Goal: Answer question/provide support: Share knowledge or assist other users

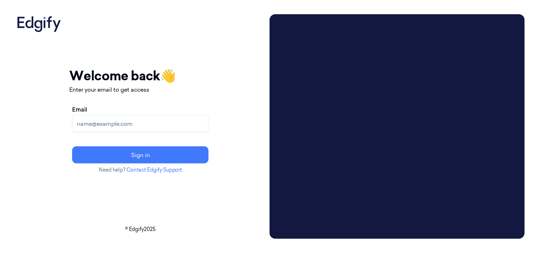
click at [146, 124] on input "Email" at bounding box center [140, 123] width 136 height 17
type input "[EMAIL_ADDRESS][DOMAIN_NAME]"
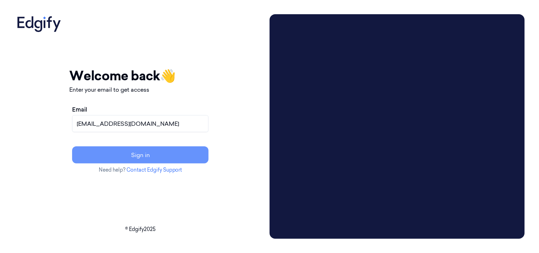
click at [161, 159] on button "Sign in" at bounding box center [140, 154] width 136 height 17
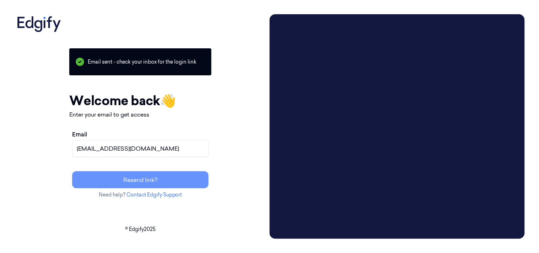
click at [179, 179] on button "Resend link?" at bounding box center [140, 179] width 136 height 17
click at [163, 184] on button "Resend link?" at bounding box center [140, 179] width 136 height 17
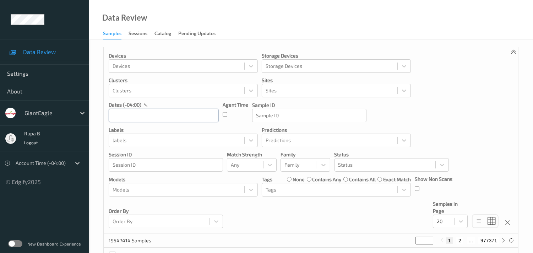
click at [199, 118] on input "text" at bounding box center [164, 116] width 110 height 14
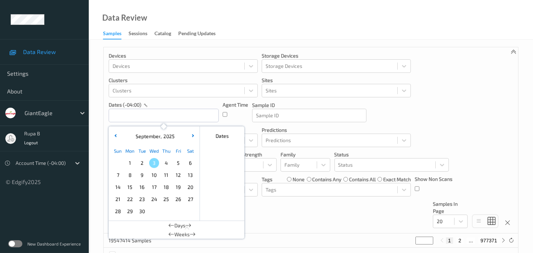
click at [141, 162] on span "2" at bounding box center [142, 163] width 10 height 10
type input "02/09/2025 00:00 -> 02/09/2025 23:59"
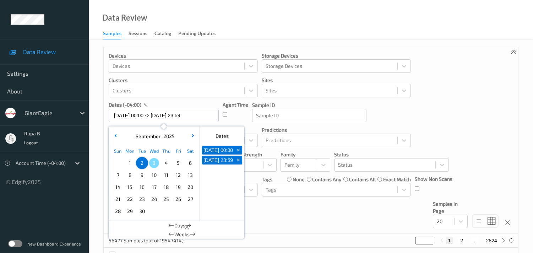
click at [236, 114] on div "Agent Time" at bounding box center [236, 111] width 26 height 21
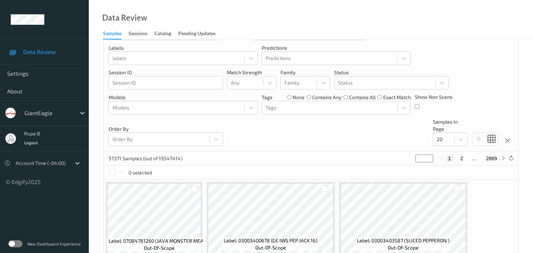
scroll to position [39, 0]
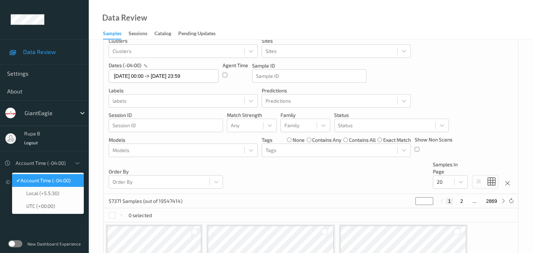
click at [70, 161] on div "Account Time (-04:00)" at bounding box center [41, 162] width 59 height 11
click at [66, 181] on span "Account Time (-04:00)" at bounding box center [46, 180] width 50 height 7
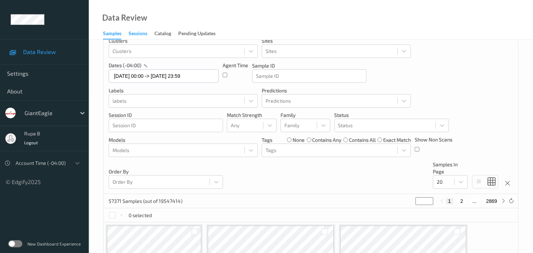
click at [134, 35] on div "Sessions" at bounding box center [138, 34] width 19 height 9
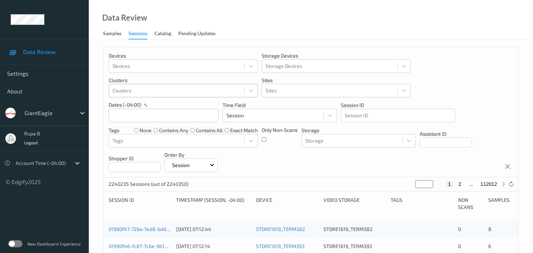
click at [187, 87] on div at bounding box center [177, 90] width 128 height 9
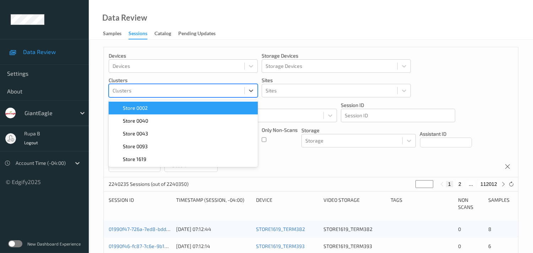
click at [286, 103] on p "Time Field" at bounding box center [280, 105] width 114 height 7
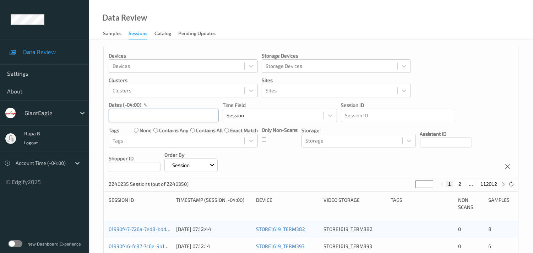
click at [149, 111] on input "text" at bounding box center [164, 116] width 110 height 14
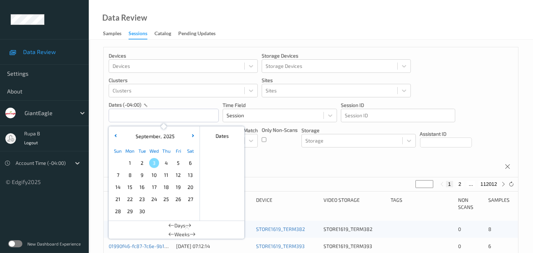
click at [142, 165] on span "2" at bounding box center [142, 163] width 10 height 10
type input "02/09/2025 00:00 -> 02/09/2025 23:59"
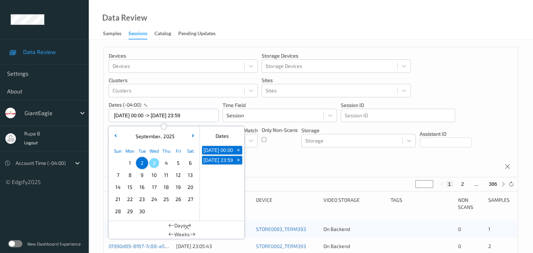
click at [266, 162] on div "Devices Devices Storage Devices Storage Devices Clusters Clusters Sites Sites d…" at bounding box center [311, 112] width 415 height 130
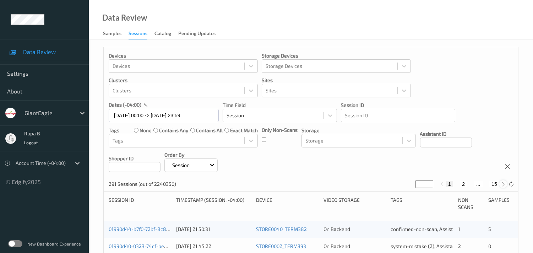
click at [501, 186] on icon at bounding box center [503, 184] width 5 height 5
type input "*"
click at [501, 186] on icon at bounding box center [503, 184] width 5 height 5
type input "*"
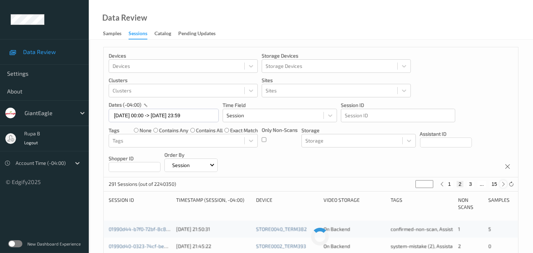
type input "*"
click at [501, 186] on icon at bounding box center [503, 184] width 5 height 5
type input "*"
click at [501, 186] on icon at bounding box center [503, 184] width 5 height 5
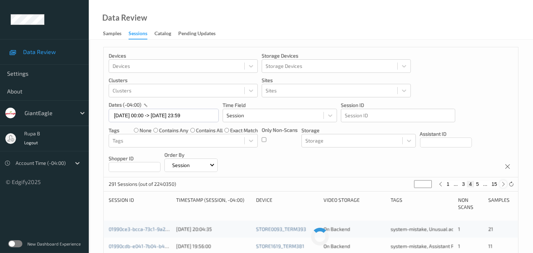
type input "*"
click at [501, 186] on icon at bounding box center [503, 184] width 5 height 5
type input "*"
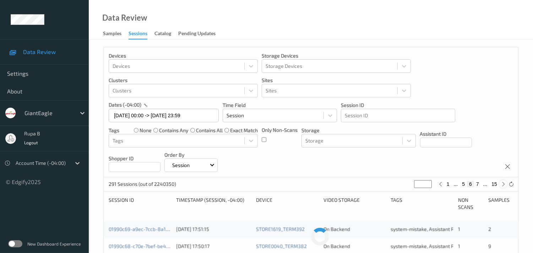
click at [501, 186] on icon at bounding box center [503, 184] width 5 height 5
type input "*"
click at [501, 186] on icon at bounding box center [503, 184] width 5 height 5
type input "*"
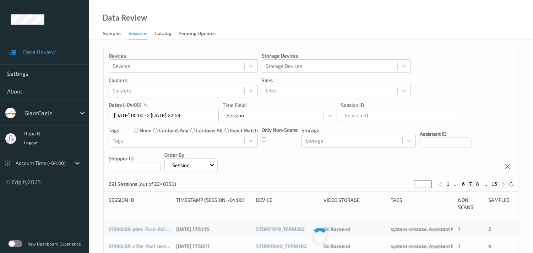
type input "*"
click at [501, 186] on icon at bounding box center [503, 184] width 5 height 5
type input "*"
click at [501, 186] on icon at bounding box center [503, 184] width 5 height 5
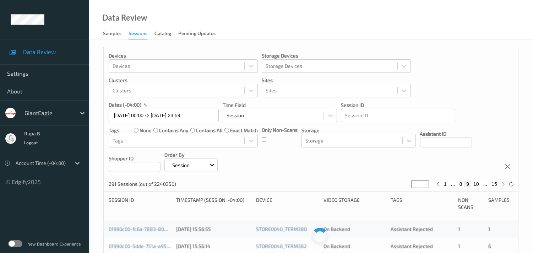
type input "**"
click at [501, 186] on icon at bounding box center [503, 184] width 5 height 5
type input "**"
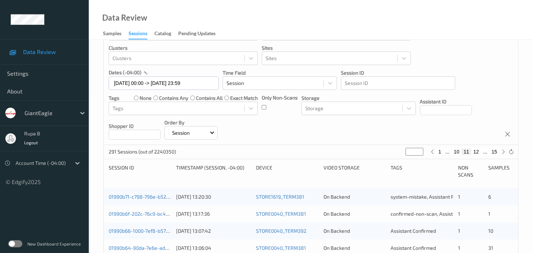
scroll to position [79, 0]
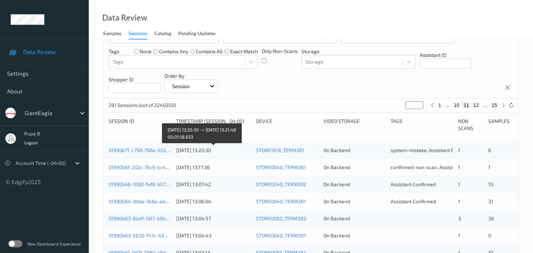
click at [199, 151] on div "02/09/2025 13:20:30" at bounding box center [213, 150] width 75 height 7
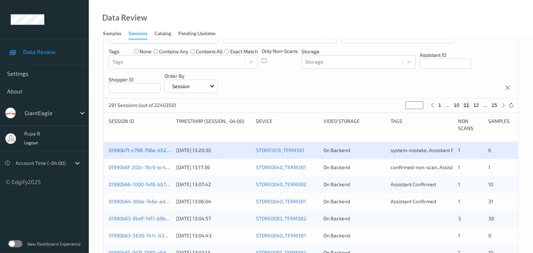
click at [169, 148] on link "01990b71-c798-796e-b527-4b4b0dd0bcf3" at bounding box center [157, 150] width 96 height 6
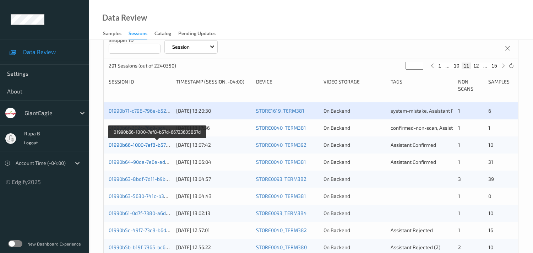
click at [166, 143] on link "01990b66-1000-7ef8-b57d-66723605867d" at bounding box center [157, 145] width 96 height 6
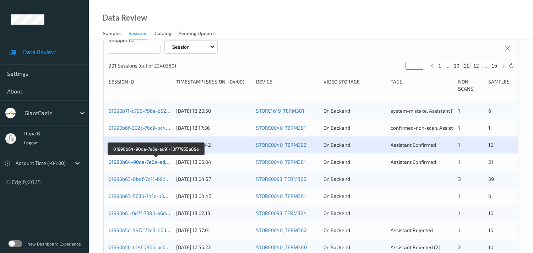
click at [157, 162] on link "01990b64-90da-7e6e-ad91-13f77955e89e" at bounding box center [157, 162] width 96 height 6
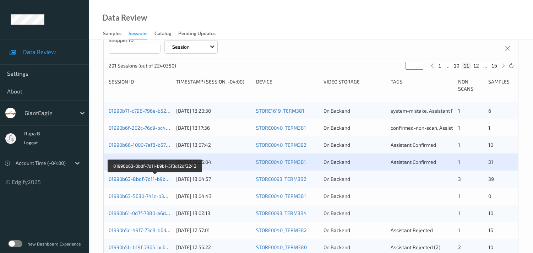
click at [166, 179] on link "01990b63-8bdf-7d11-b9b1-5f3d12df2242" at bounding box center [155, 179] width 93 height 6
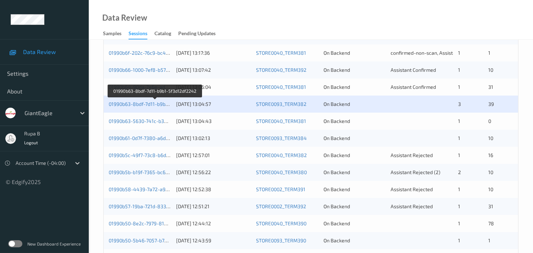
scroll to position [197, 0]
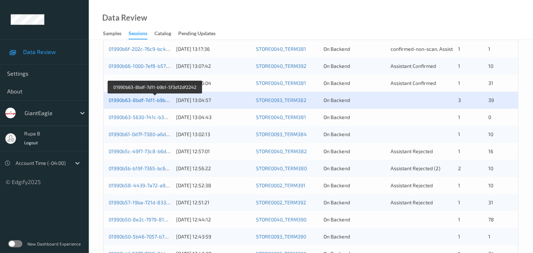
click at [153, 97] on link "01990b63-8bdf-7d11-b9b1-5f3d12df2242" at bounding box center [155, 100] width 93 height 6
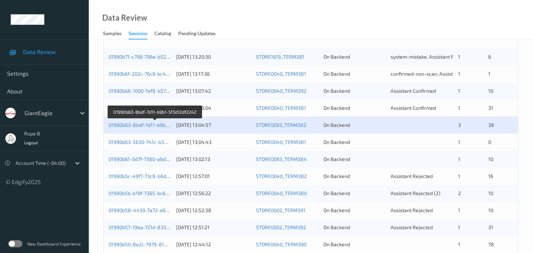
scroll to position [118, 0]
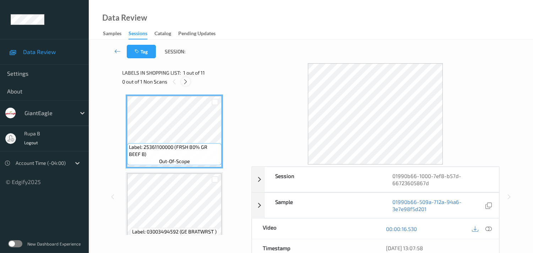
click at [186, 81] on icon at bounding box center [186, 82] width 6 height 6
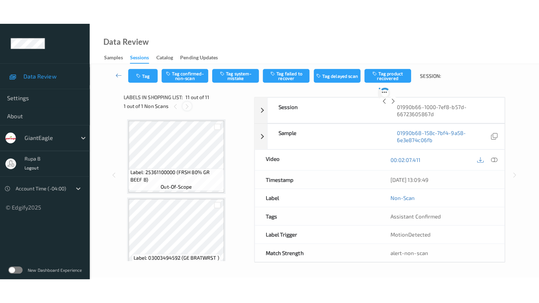
scroll to position [697, 0]
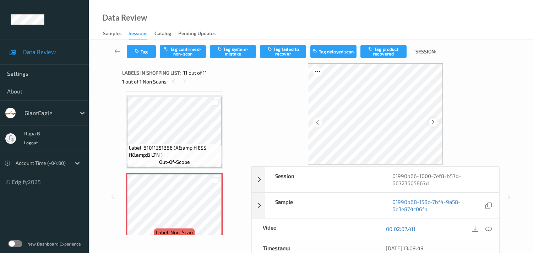
click at [431, 124] on icon at bounding box center [434, 122] width 6 height 6
click at [491, 230] on icon at bounding box center [489, 229] width 6 height 6
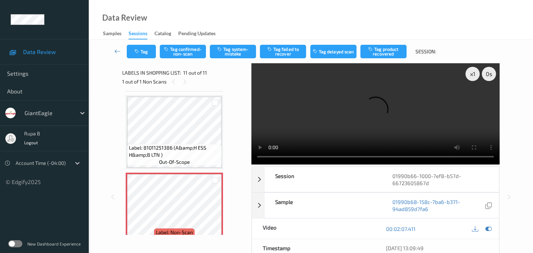
scroll to position [656, 0]
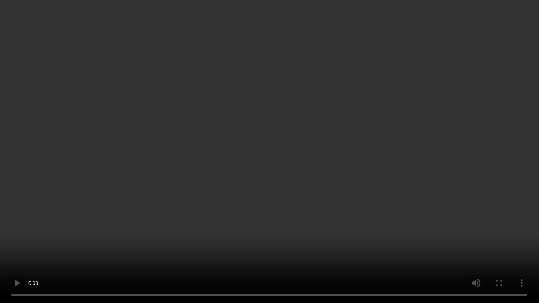
click at [488, 59] on video at bounding box center [269, 151] width 539 height 303
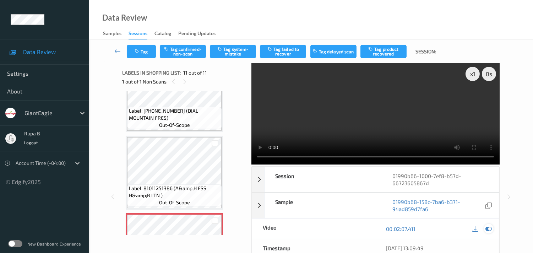
click at [488, 229] on icon at bounding box center [489, 229] width 6 height 6
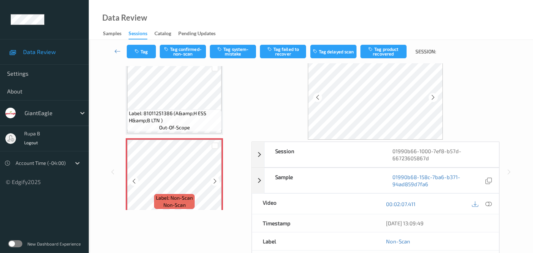
scroll to position [39, 0]
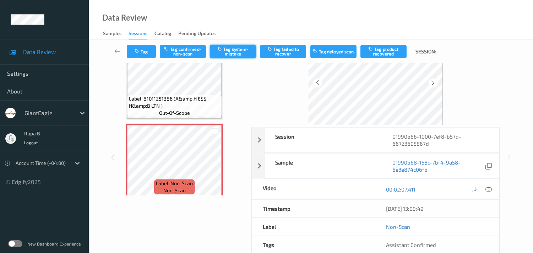
click at [246, 51] on button "Tag system-mistake" at bounding box center [233, 52] width 46 height 14
click at [146, 54] on button "Tag" at bounding box center [141, 52] width 29 height 14
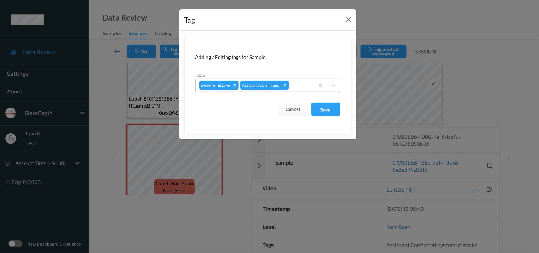
click at [306, 84] on div at bounding box center [300, 85] width 20 height 9
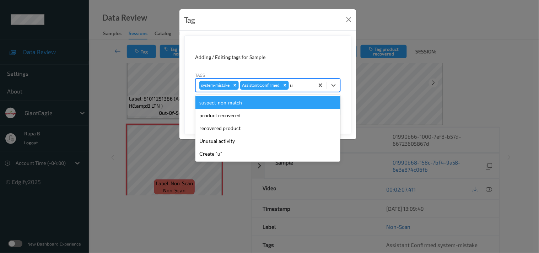
type input "un"
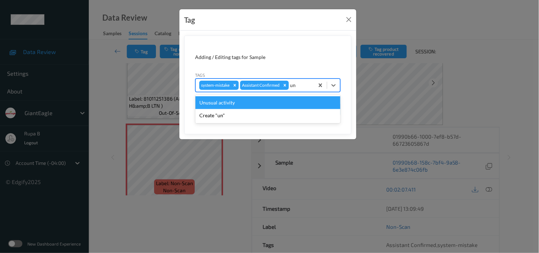
click at [246, 101] on div "Unusual activity" at bounding box center [267, 102] width 145 height 13
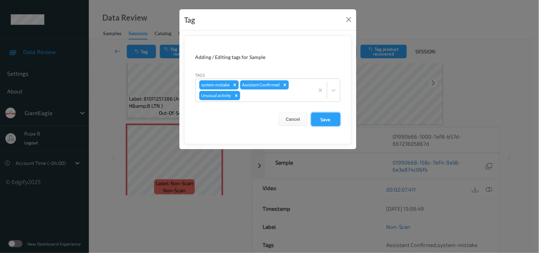
click at [330, 118] on button "Save" at bounding box center [325, 120] width 29 height 14
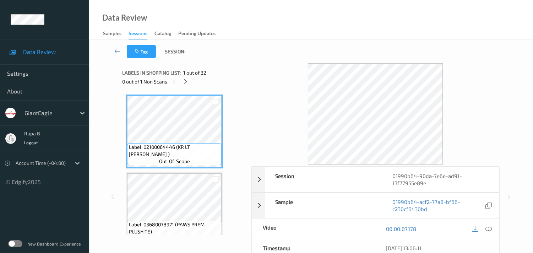
drag, startPoint x: 214, startPoint y: 65, endPoint x: 192, endPoint y: 84, distance: 28.5
click at [214, 66] on div "Labels in shopping list: 1 out of 32 0 out of 1 Non Scans" at bounding box center [184, 77] width 124 height 28
click at [186, 83] on icon at bounding box center [186, 82] width 6 height 6
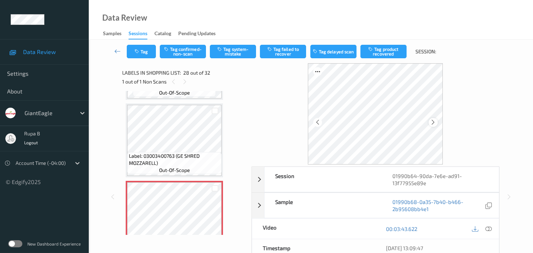
click at [434, 119] on icon at bounding box center [434, 122] width 6 height 6
click at [488, 229] on icon at bounding box center [489, 229] width 6 height 6
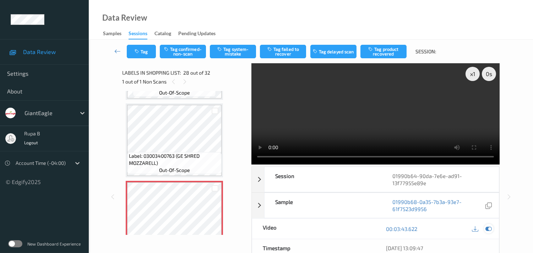
click at [490, 227] on icon at bounding box center [489, 229] width 6 height 6
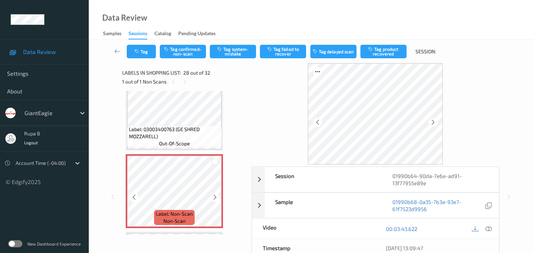
scroll to position [2084, 0]
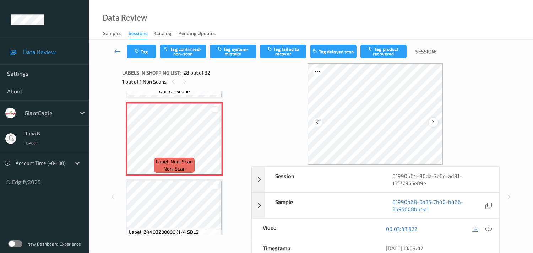
click at [435, 121] on icon at bounding box center [434, 122] width 6 height 6
click at [434, 121] on icon at bounding box center [434, 122] width 6 height 6
click at [241, 54] on button "Tag system-mistake" at bounding box center [233, 52] width 46 height 14
click at [141, 53] on button "Tag" at bounding box center [141, 52] width 29 height 14
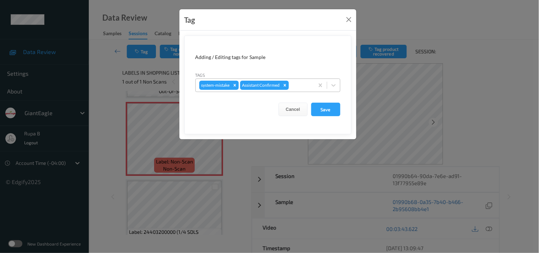
click at [297, 83] on div at bounding box center [300, 85] width 20 height 9
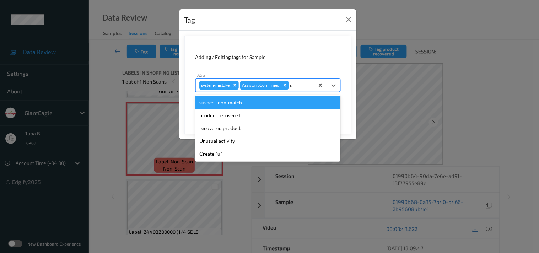
type input "un"
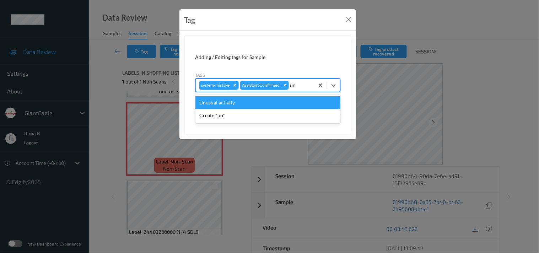
click at [266, 105] on div "Unusual activity" at bounding box center [267, 102] width 145 height 13
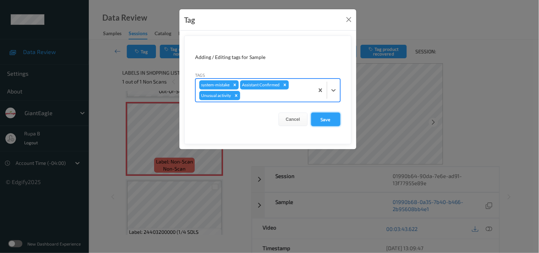
click at [322, 118] on button "Save" at bounding box center [325, 120] width 29 height 14
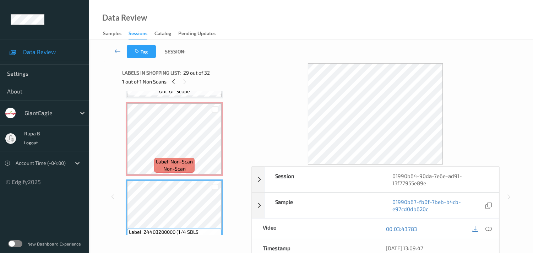
scroll to position [2045, 0]
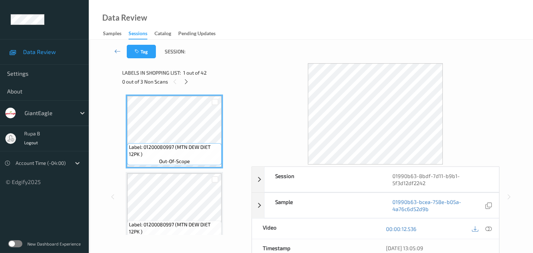
click at [227, 67] on div "Labels in shopping list: 1 out of 42 0 out of 3 Non Scans" at bounding box center [184, 77] width 124 height 28
click at [186, 81] on icon at bounding box center [186, 82] width 6 height 6
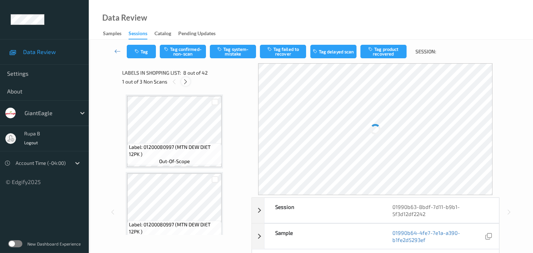
scroll to position [466, 0]
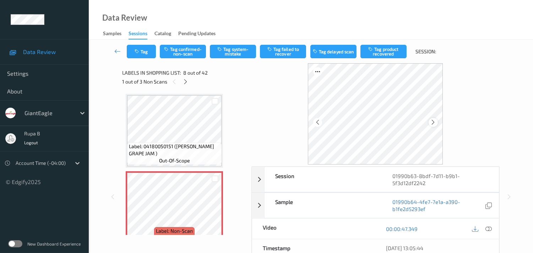
click at [434, 120] on icon at bounding box center [434, 122] width 6 height 6
click at [187, 84] on icon at bounding box center [186, 82] width 6 height 6
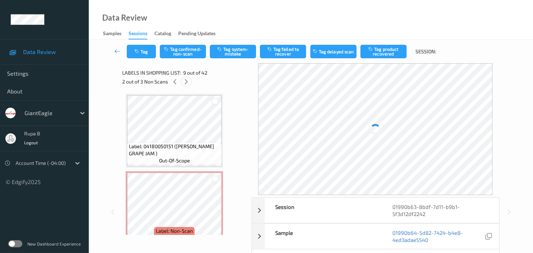
scroll to position [542, 0]
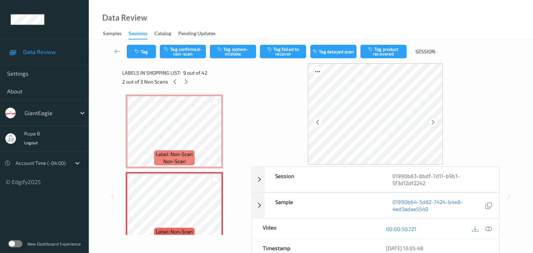
click at [435, 122] on icon at bounding box center [434, 122] width 6 height 6
click at [191, 79] on div "2 out of 3 Non Scans" at bounding box center [184, 81] width 124 height 9
click at [190, 80] on div at bounding box center [186, 81] width 9 height 9
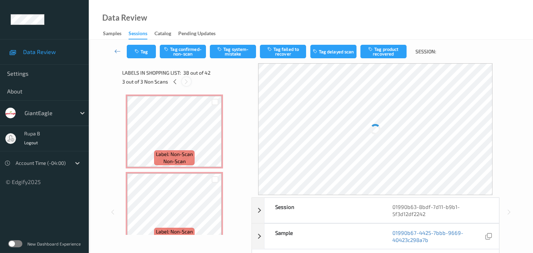
scroll to position [2776, 0]
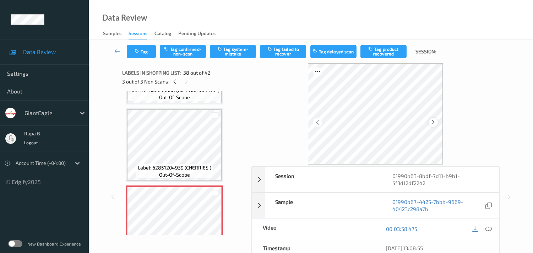
click at [434, 121] on icon at bounding box center [434, 122] width 6 height 6
click at [177, 84] on icon at bounding box center [175, 82] width 6 height 6
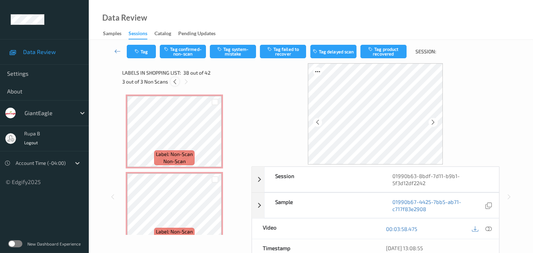
click at [177, 84] on icon at bounding box center [175, 82] width 6 height 6
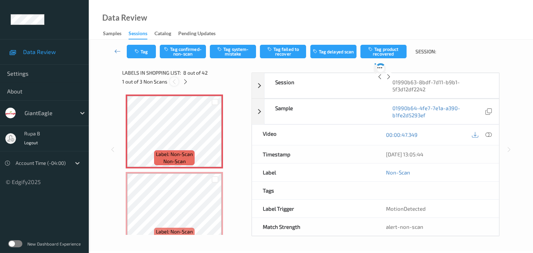
scroll to position [466, 0]
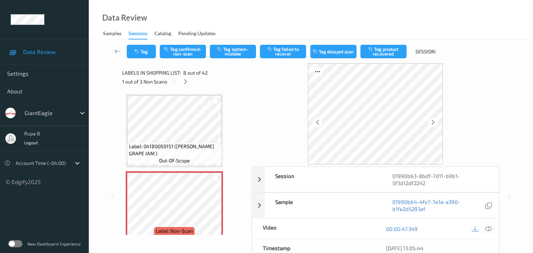
click at [487, 230] on icon at bounding box center [489, 229] width 6 height 6
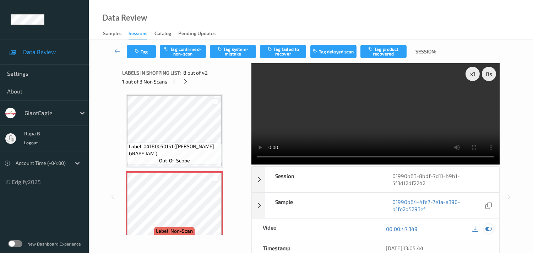
click at [491, 229] on icon at bounding box center [489, 229] width 6 height 6
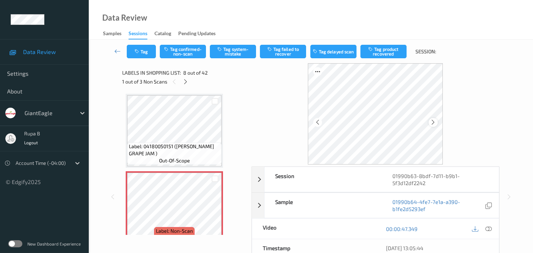
click at [434, 120] on icon at bounding box center [434, 122] width 6 height 6
click at [491, 231] on icon at bounding box center [489, 229] width 6 height 6
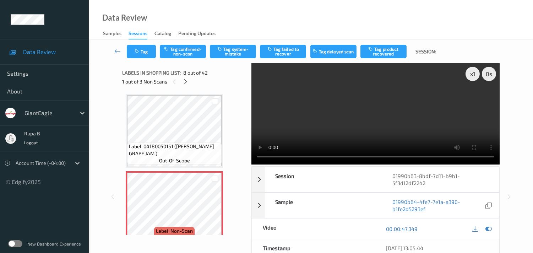
click at [494, 226] on div "00:00:47.349" at bounding box center [438, 229] width 124 height 20
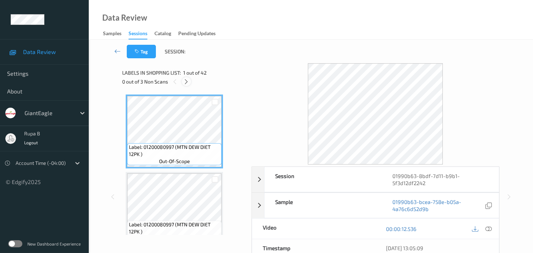
click at [186, 81] on icon at bounding box center [186, 82] width 6 height 6
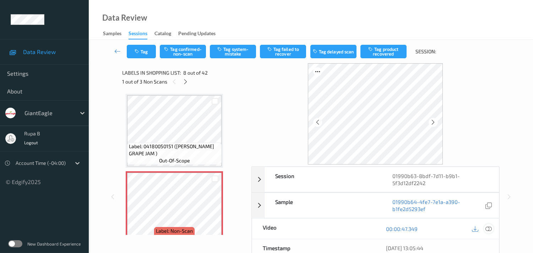
click at [492, 227] on div at bounding box center [489, 229] width 10 height 10
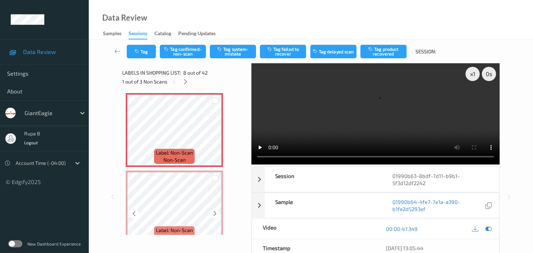
scroll to position [544, 0]
click at [490, 228] on icon at bounding box center [489, 229] width 6 height 6
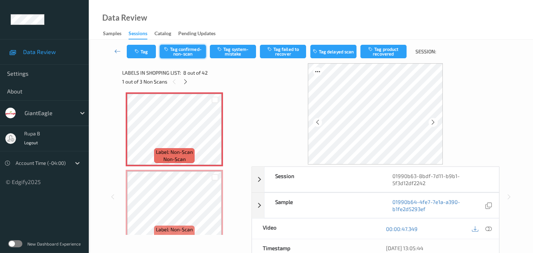
click at [185, 54] on button "Tag confirmed-non-scan" at bounding box center [183, 52] width 46 height 14
click at [143, 55] on button "Tag" at bounding box center [141, 52] width 29 height 14
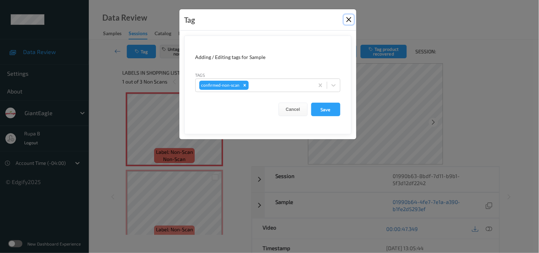
click at [347, 21] on button "Close" at bounding box center [349, 20] width 10 height 10
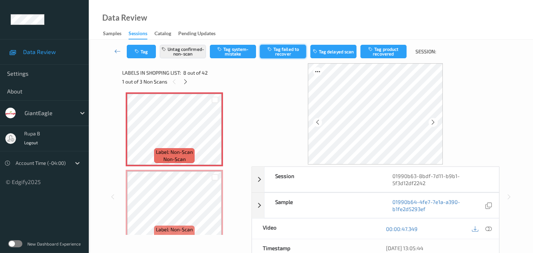
click at [293, 53] on button "Tag failed to recover" at bounding box center [283, 52] width 46 height 14
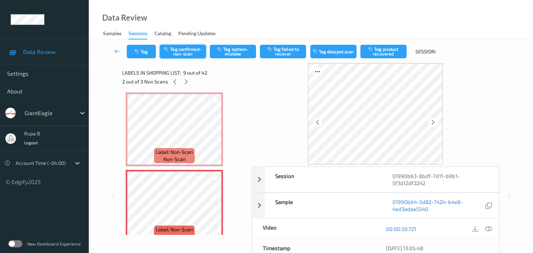
click at [192, 55] on button "Tag confirmed-non-scan" at bounding box center [183, 52] width 46 height 14
click at [281, 53] on button "Tag failed to recover" at bounding box center [283, 52] width 46 height 14
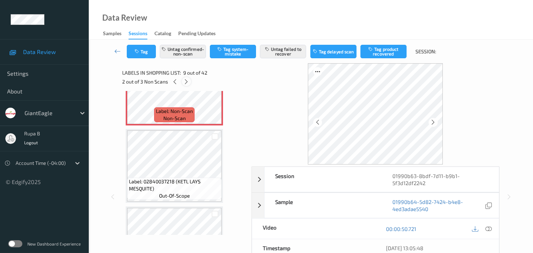
click at [185, 83] on icon at bounding box center [186, 82] width 6 height 6
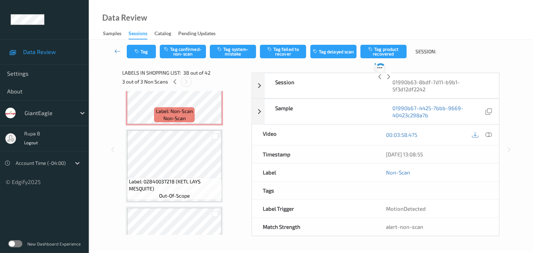
scroll to position [2776, 0]
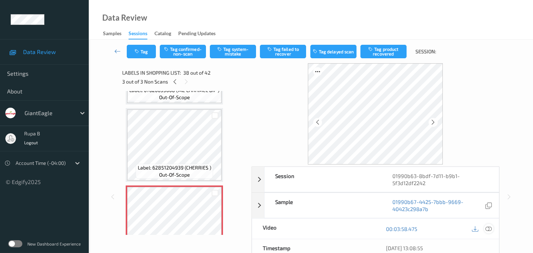
click at [493, 229] on div at bounding box center [489, 229] width 10 height 10
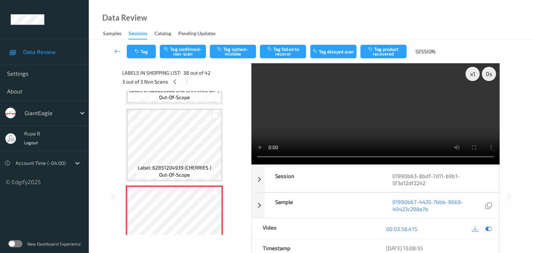
drag, startPoint x: 489, startPoint y: 229, endPoint x: 236, endPoint y: 194, distance: 255.5
click at [489, 229] on icon at bounding box center [489, 229] width 6 height 6
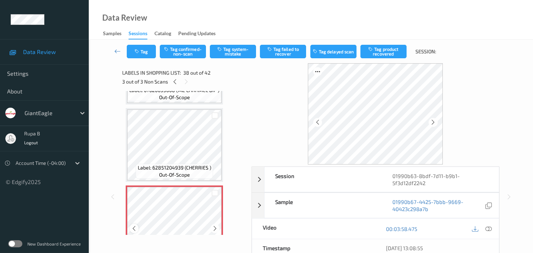
scroll to position [2815, 0]
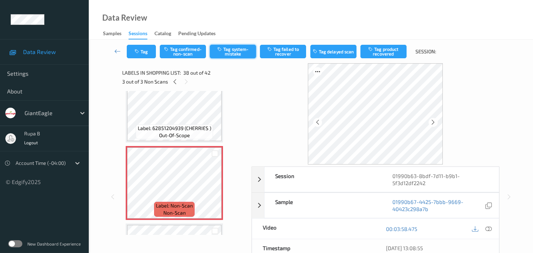
click at [240, 53] on button "Tag system-mistake" at bounding box center [233, 52] width 46 height 14
click at [146, 50] on button "Tag" at bounding box center [141, 52] width 29 height 14
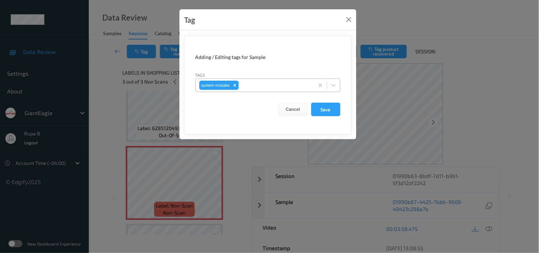
click at [264, 90] on div at bounding box center [275, 85] width 70 height 9
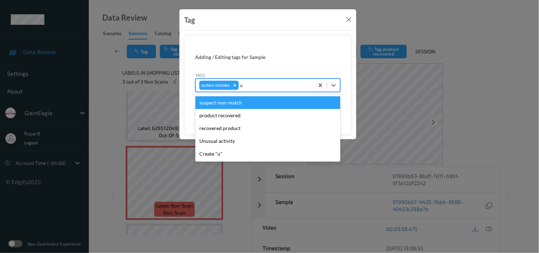
type input "un"
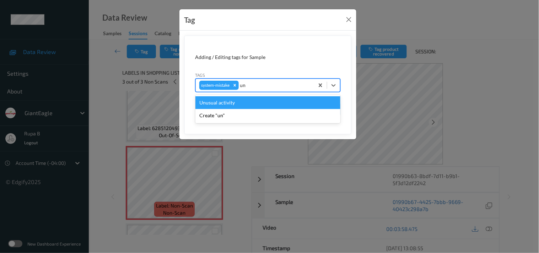
click at [235, 101] on div "Unusual activity" at bounding box center [267, 102] width 145 height 13
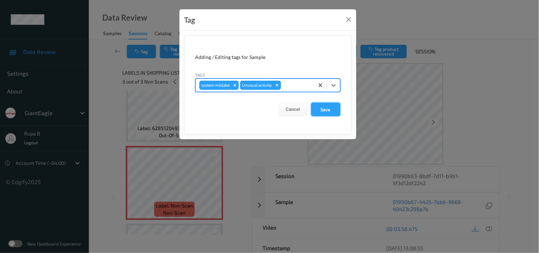
click at [324, 110] on button "Save" at bounding box center [325, 110] width 29 height 14
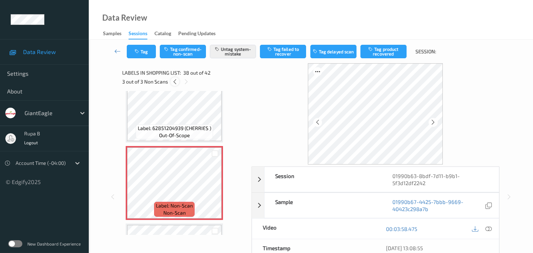
click at [176, 80] on icon at bounding box center [175, 82] width 6 height 6
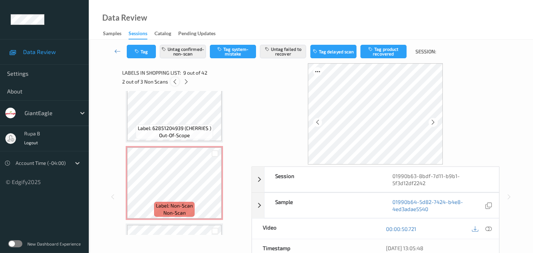
scroll to position [542, 0]
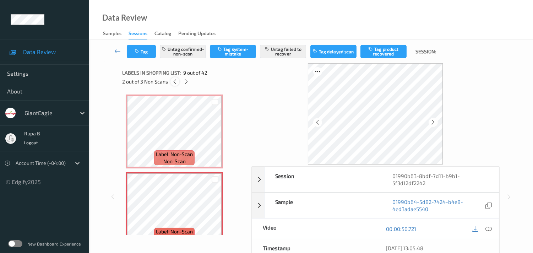
click at [173, 84] on icon at bounding box center [175, 82] width 6 height 6
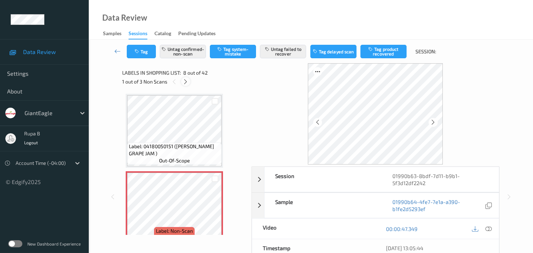
click at [187, 82] on icon at bounding box center [186, 82] width 6 height 6
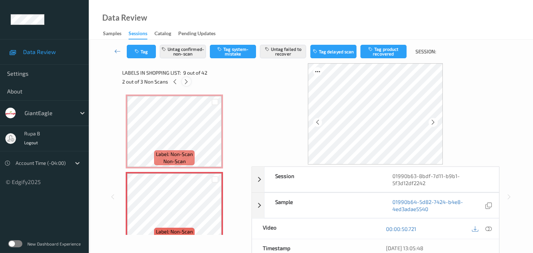
click at [187, 82] on icon at bounding box center [186, 82] width 6 height 6
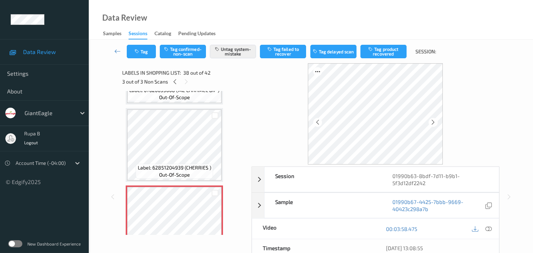
scroll to position [2815, 0]
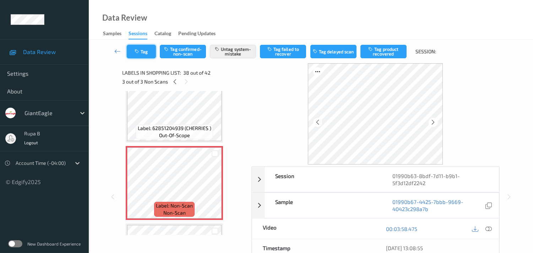
click at [140, 50] on icon "button" at bounding box center [138, 51] width 6 height 5
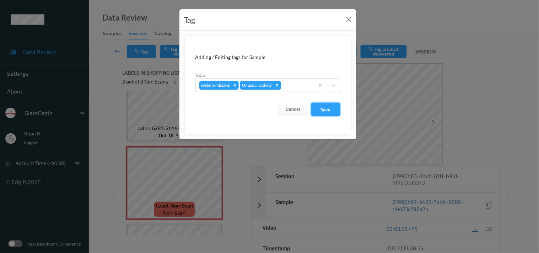
click at [332, 112] on button "Save" at bounding box center [325, 110] width 29 height 14
